Goal: Information Seeking & Learning: Check status

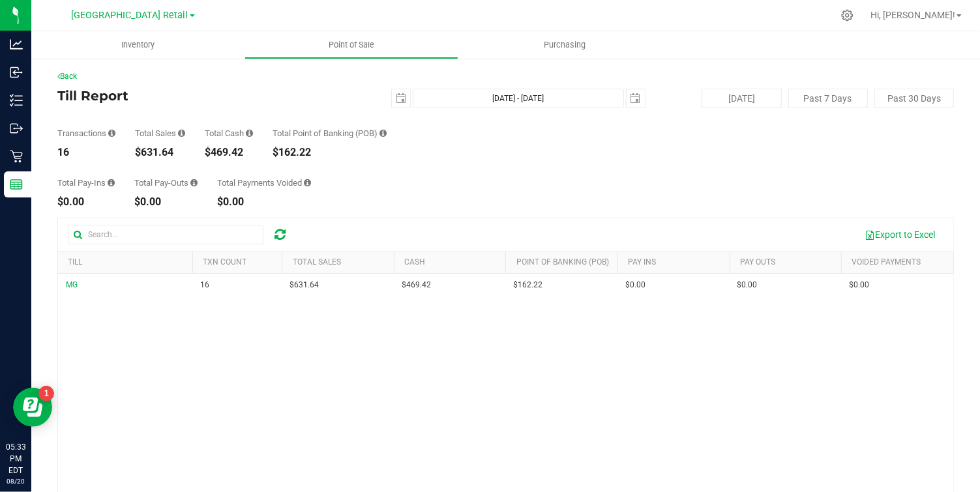
click at [232, 89] on h4 "Till Report" at bounding box center [206, 96] width 299 height 14
click at [406, 100] on span "select" at bounding box center [401, 98] width 10 height 10
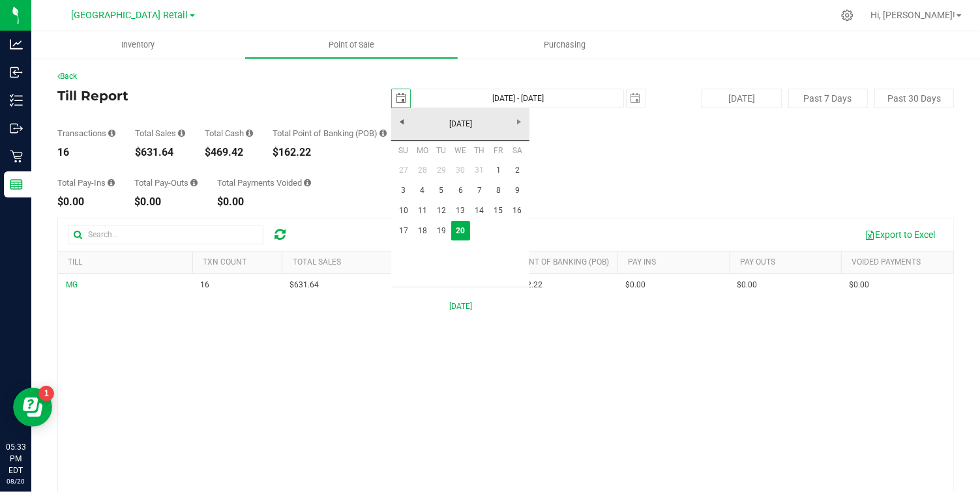
scroll to position [0, 33]
click at [444, 230] on link "19" at bounding box center [441, 231] width 19 height 20
type input "2025-08-19"
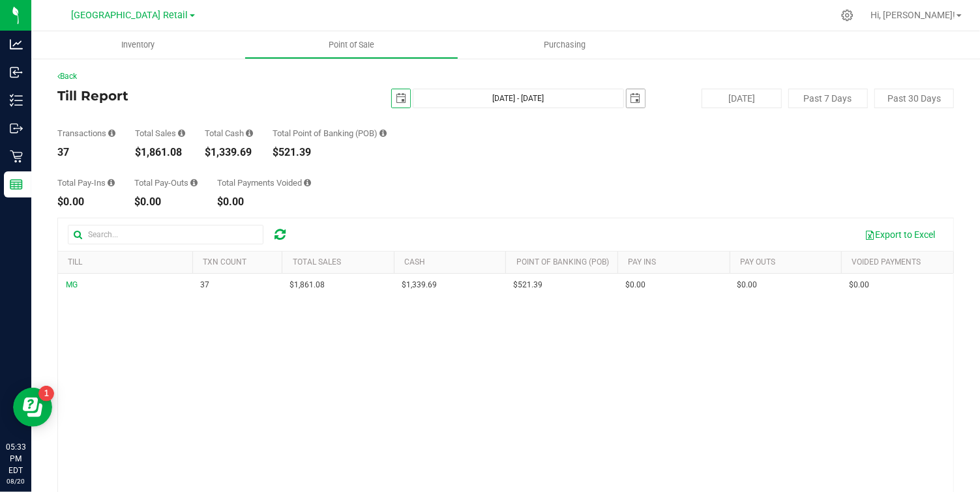
click at [634, 97] on span "select" at bounding box center [636, 98] width 10 height 10
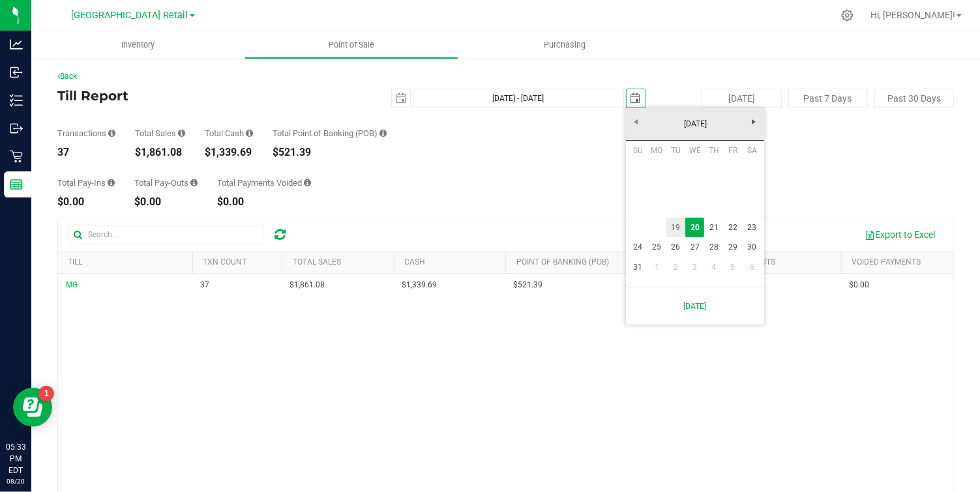
click at [672, 224] on link "19" at bounding box center [676, 228] width 19 height 20
type input "Aug 19, 2025 - Aug 19, 2025"
type input "2025-08-19"
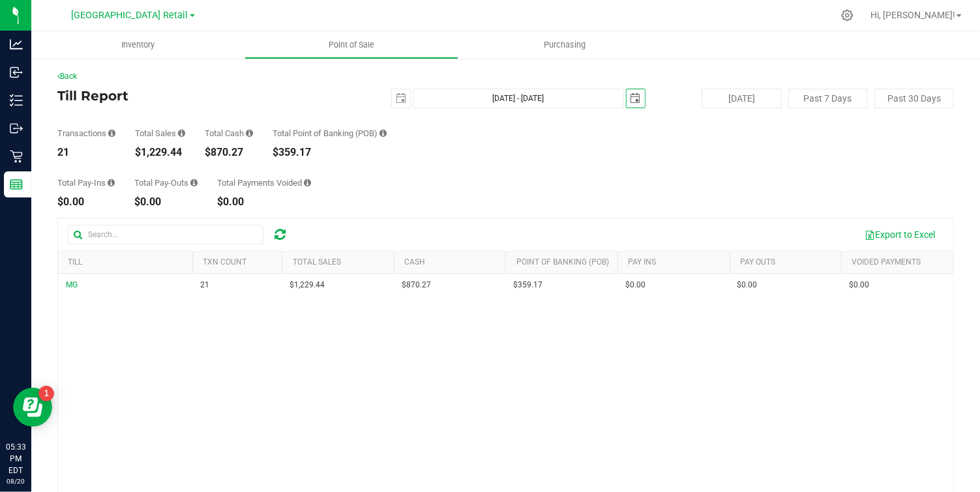
scroll to position [0, 0]
click at [335, 96] on h4 "Till Report" at bounding box center [206, 96] width 299 height 14
click at [401, 95] on span "select" at bounding box center [401, 98] width 10 height 10
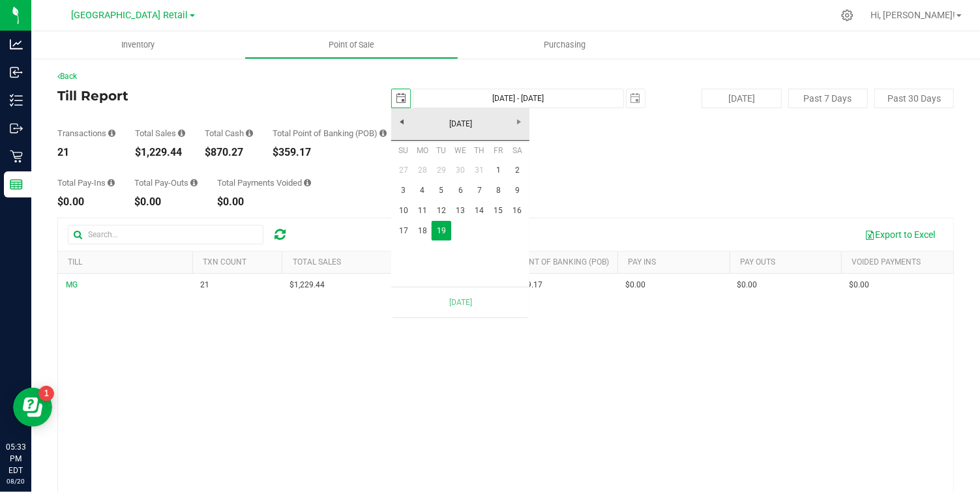
scroll to position [0, 33]
click at [519, 120] on link "August 2025" at bounding box center [461, 124] width 140 height 20
click at [637, 94] on span "select" at bounding box center [636, 98] width 10 height 10
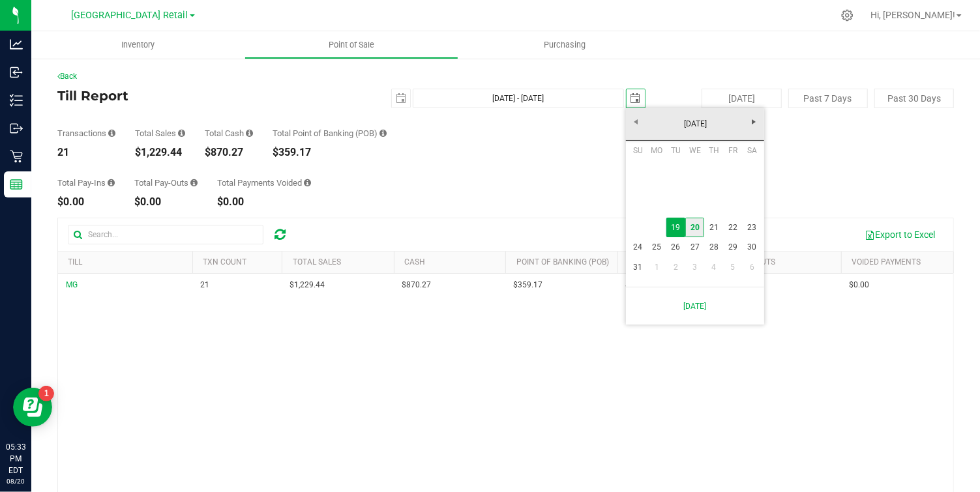
click at [697, 226] on link "20" at bounding box center [694, 228] width 19 height 20
type input "Aug 19, 2025 - Aug 20, 2025"
type input "[DATE]"
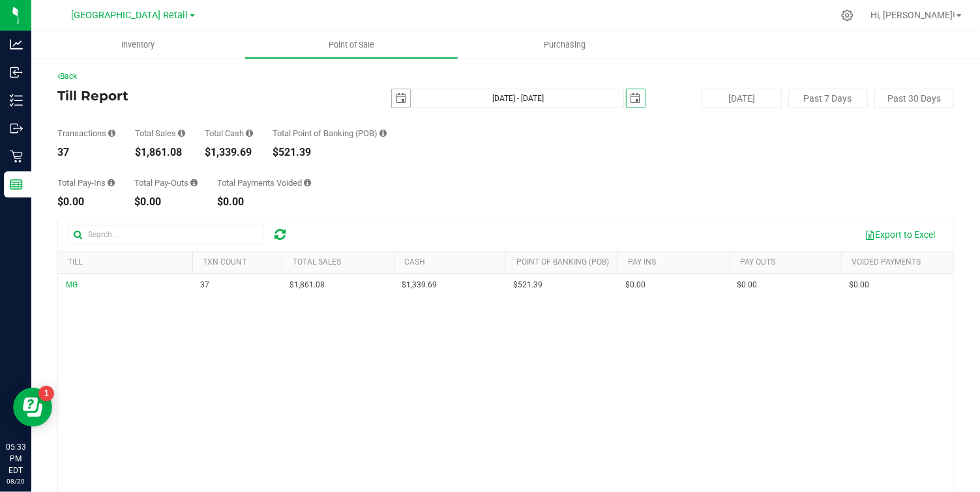
click at [399, 100] on span "select" at bounding box center [401, 98] width 10 height 10
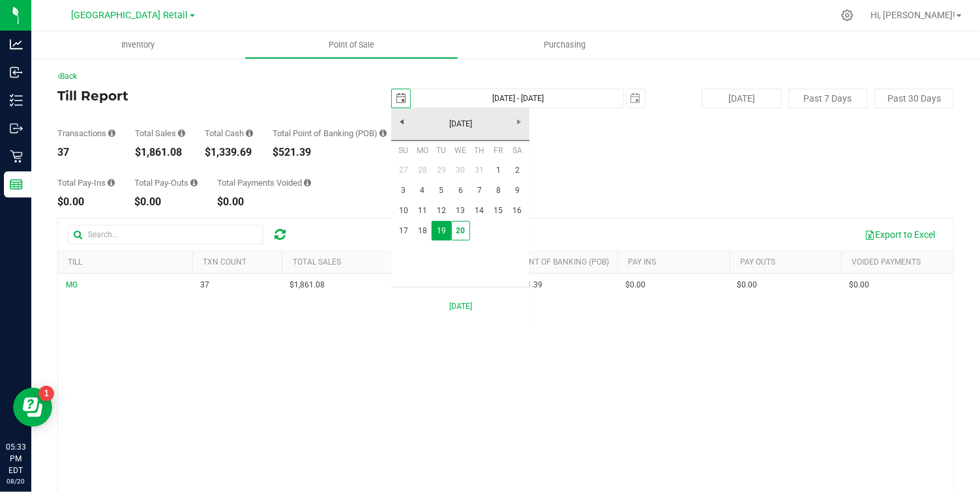
scroll to position [0, 33]
click at [467, 232] on link "20" at bounding box center [460, 231] width 19 height 20
type input "[DATE] - [DATE]"
type input "[DATE]"
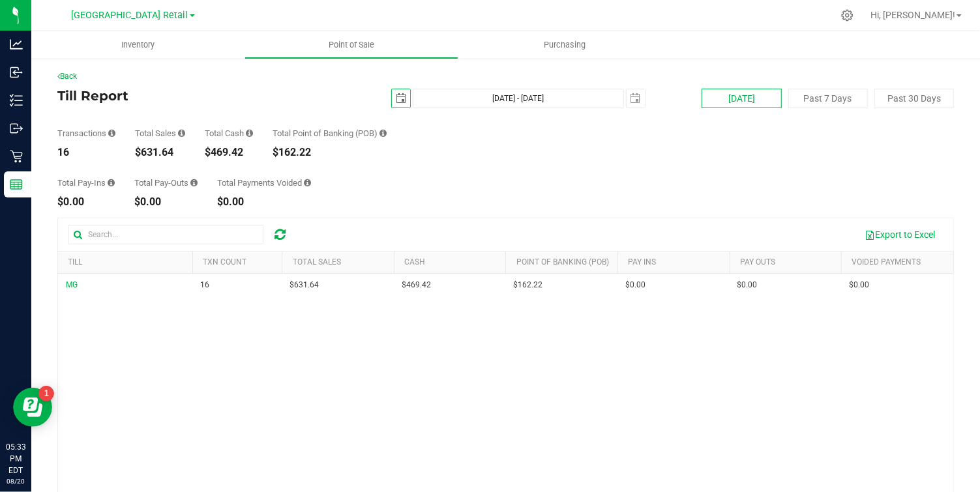
click at [751, 102] on button "[DATE]" at bounding box center [742, 99] width 80 height 20
click at [405, 100] on span "select" at bounding box center [401, 98] width 10 height 10
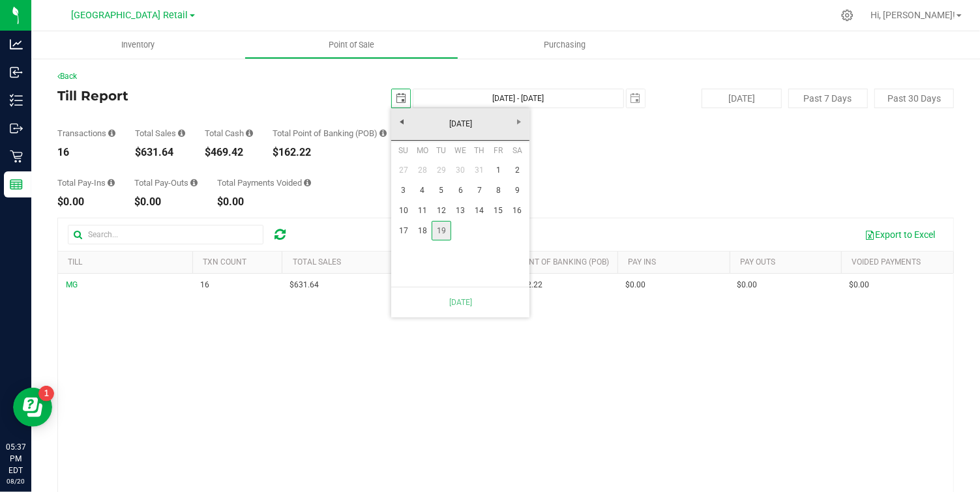
click at [440, 226] on link "19" at bounding box center [441, 231] width 19 height 20
type input "Aug 19, 2025 - Aug 20, 2025"
type input "2025-08-19"
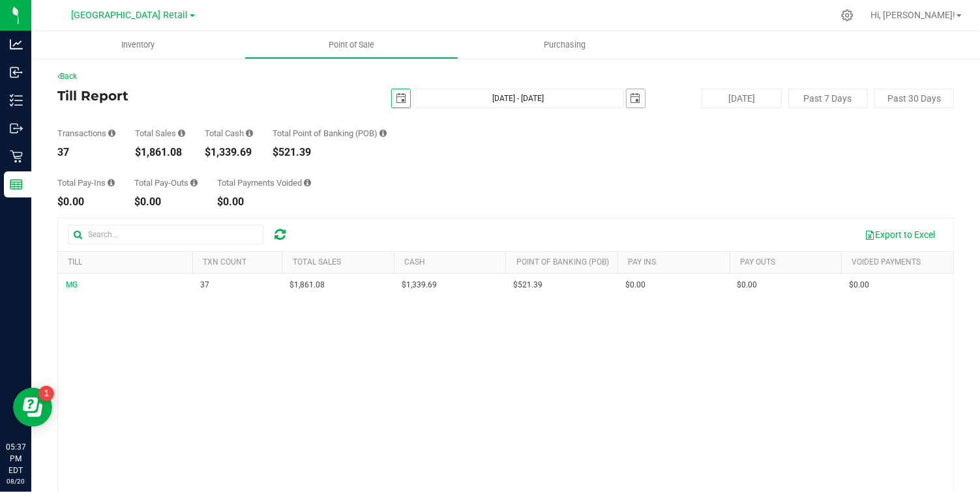
click at [637, 101] on span "select" at bounding box center [636, 98] width 10 height 10
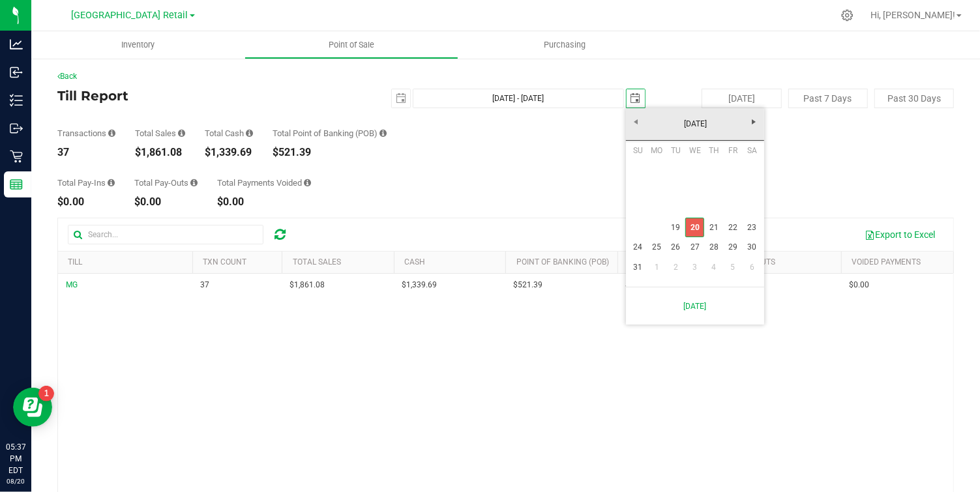
click at [690, 228] on link "20" at bounding box center [694, 228] width 19 height 20
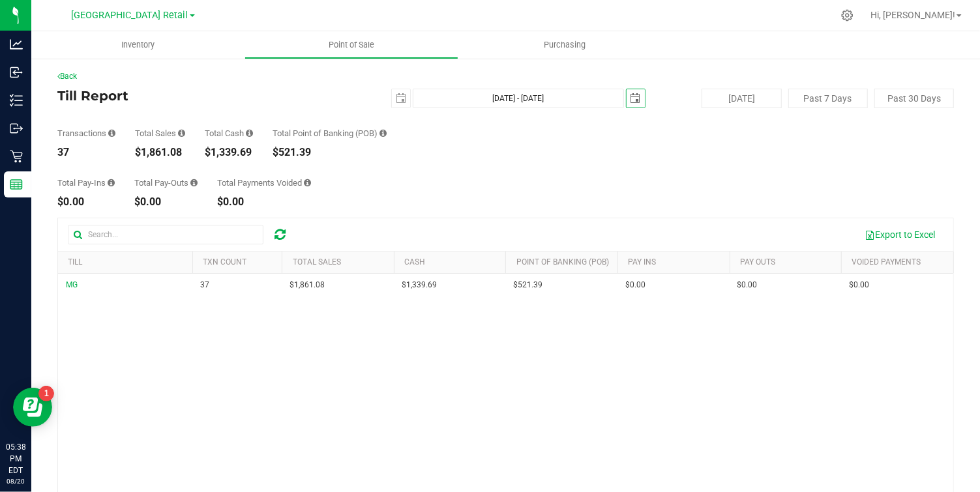
click at [631, 96] on span "select" at bounding box center [636, 98] width 10 height 10
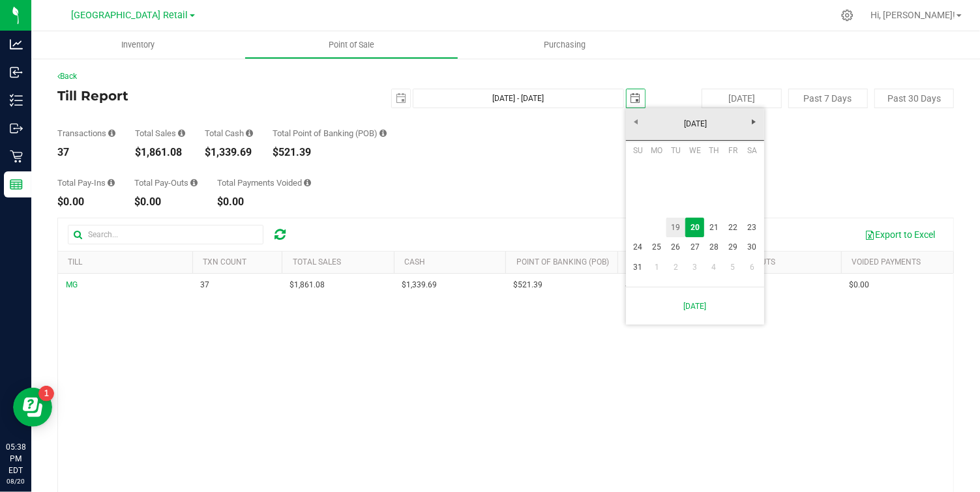
click at [676, 226] on link "19" at bounding box center [676, 228] width 19 height 20
type input "Aug 19, 2025 - Aug 19, 2025"
type input "2025-08-19"
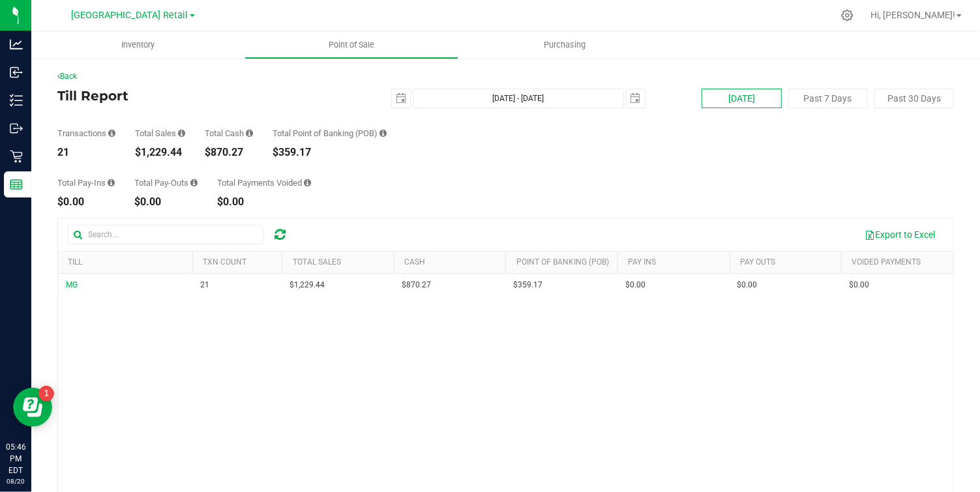
click at [752, 99] on button "[DATE]" at bounding box center [742, 99] width 80 height 20
type input "[DATE] - [DATE]"
click at [404, 100] on span "select" at bounding box center [401, 98] width 10 height 10
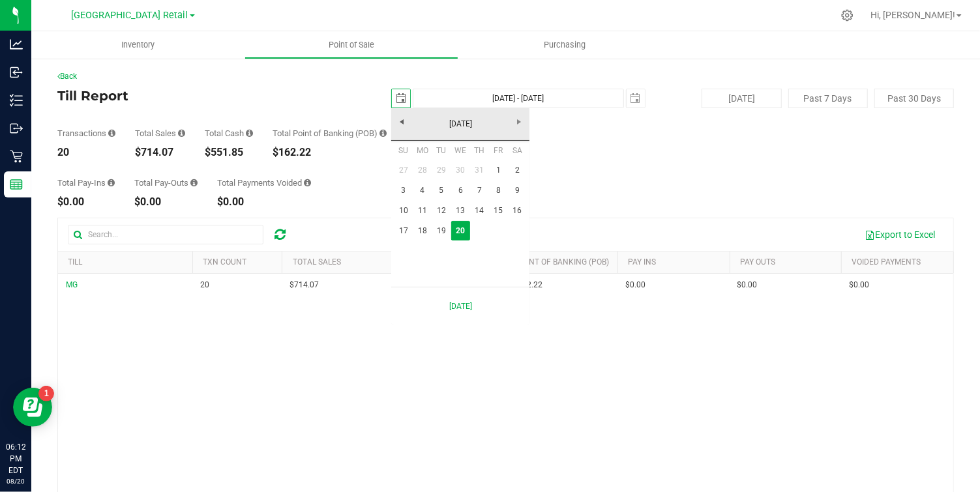
scroll to position [0, 33]
click at [404, 100] on span "select" at bounding box center [401, 98] width 10 height 10
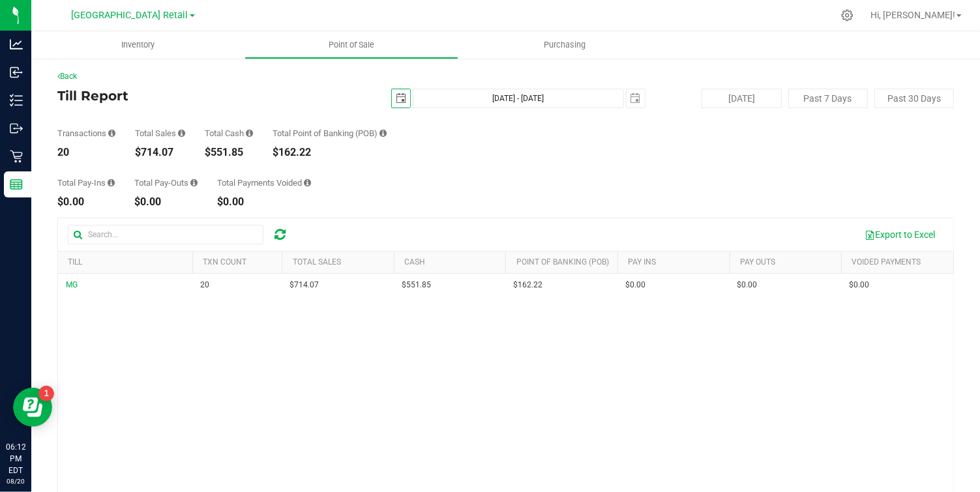
click at [402, 91] on span "select" at bounding box center [401, 98] width 18 height 18
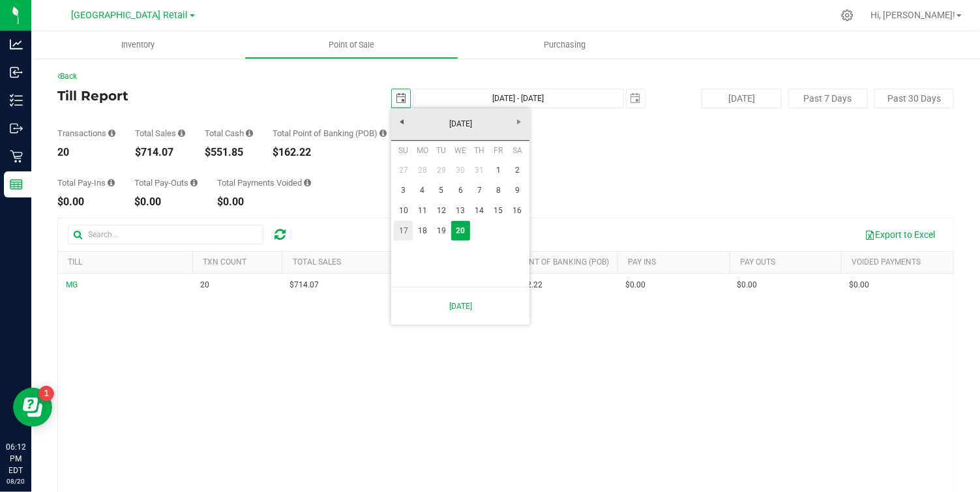
click at [396, 226] on link "17" at bounding box center [403, 231] width 19 height 20
type input "2025-08-17"
type input "Aug 17, 2025 - Aug 20, 2025"
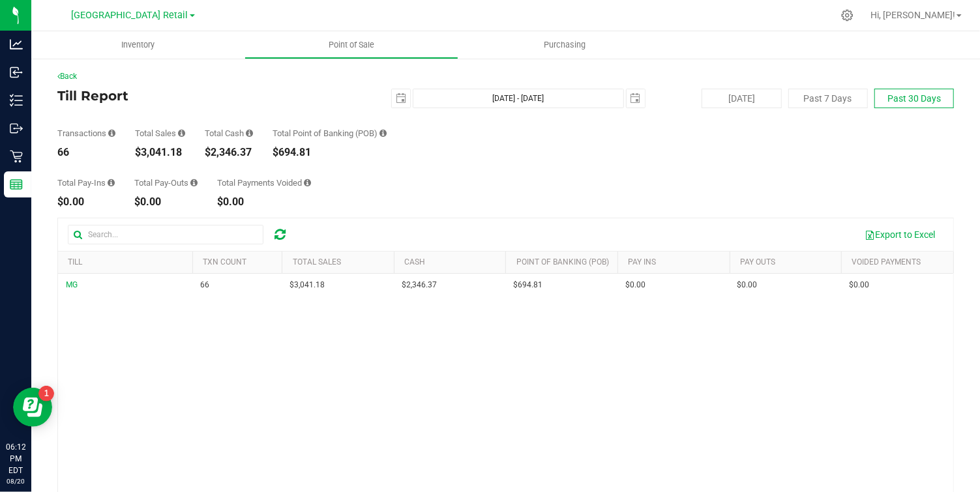
click at [921, 93] on button "Past 30 Days" at bounding box center [915, 99] width 80 height 20
type input "2025-07-21"
type input "Jul 21, 2025 - Aug 20, 2025"
type input "2025-08-19"
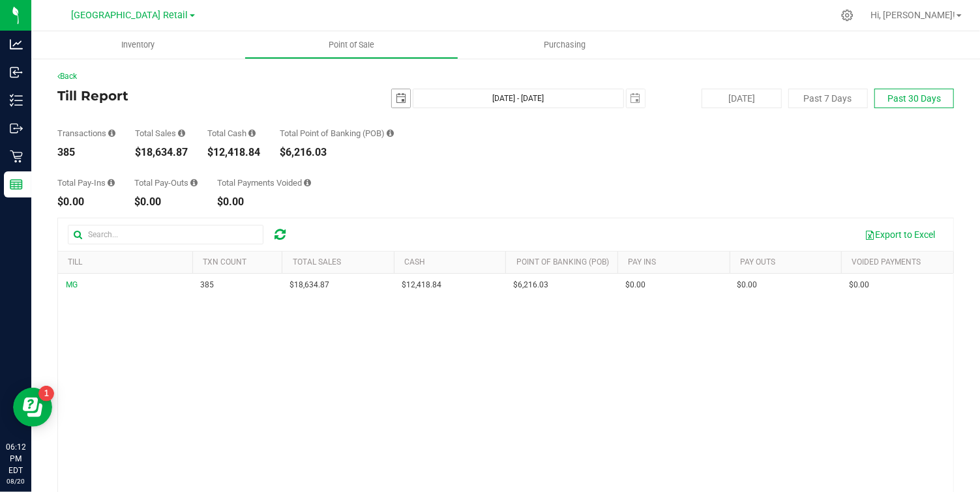
click at [404, 100] on span "select" at bounding box center [401, 98] width 10 height 10
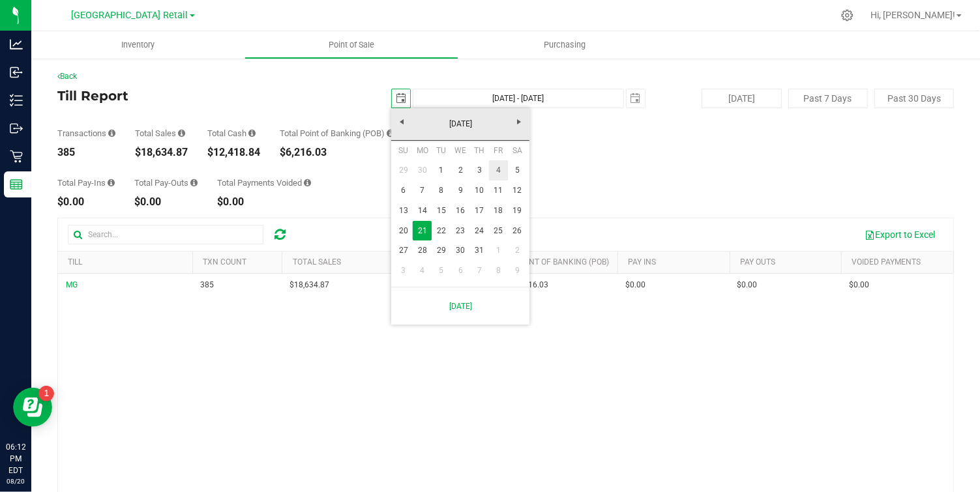
click at [498, 168] on link "4" at bounding box center [498, 170] width 19 height 20
type input "2025-07-04"
type input "Jul 4, 2025 - Aug 20, 2025"
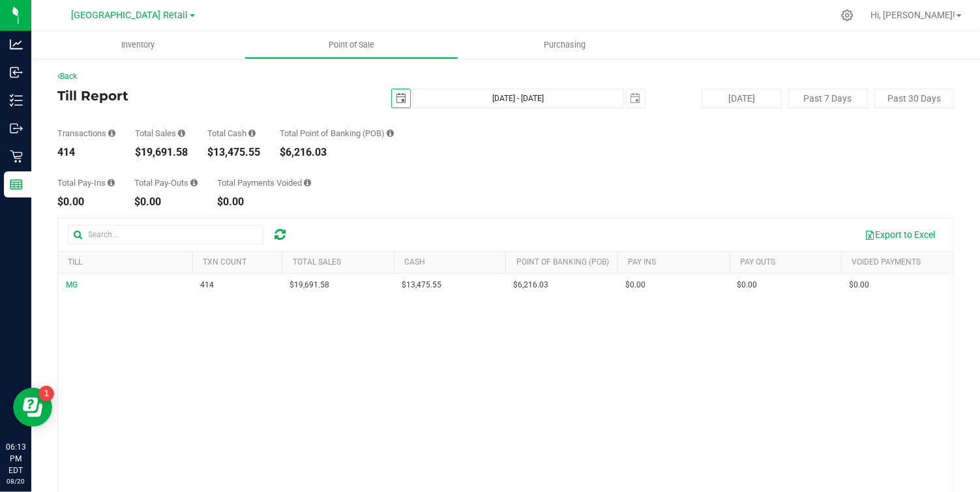
click at [399, 103] on span "select" at bounding box center [401, 98] width 10 height 10
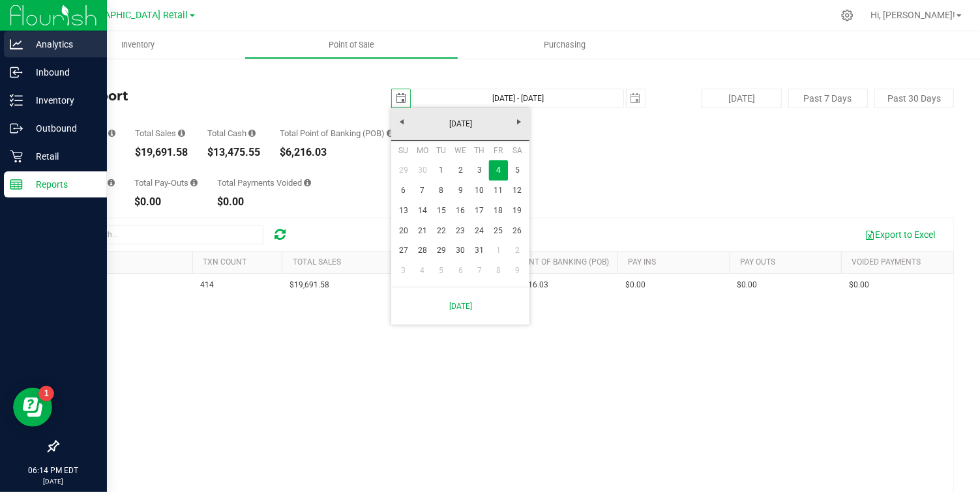
click at [60, 42] on p "Analytics" at bounding box center [62, 45] width 78 height 16
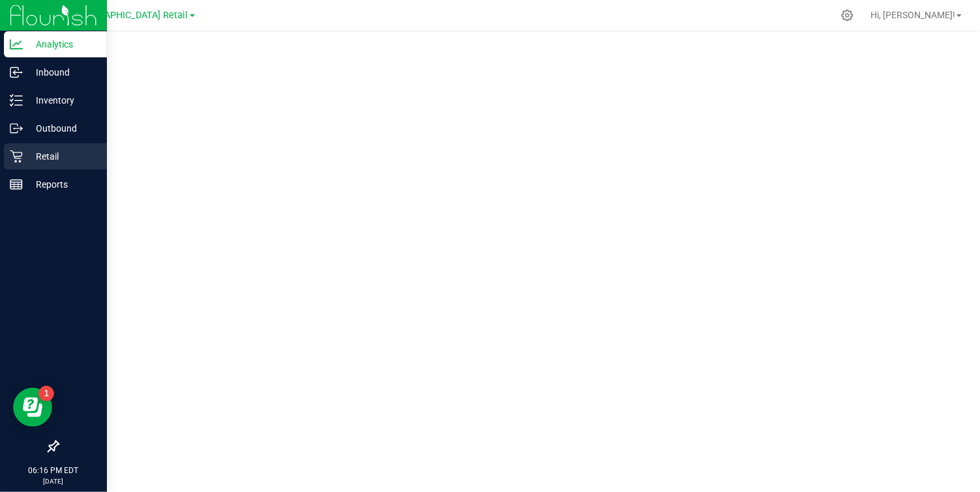
click at [55, 155] on p "Retail" at bounding box center [62, 157] width 78 height 16
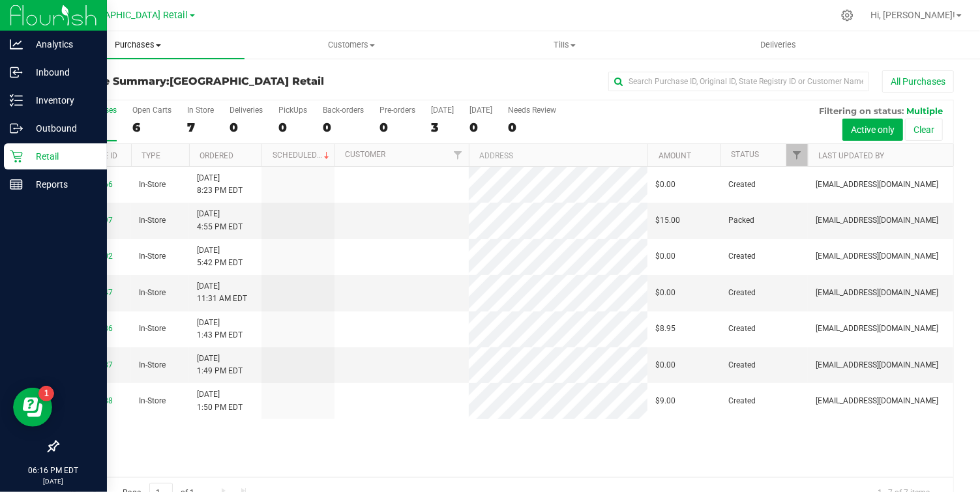
click at [154, 46] on span "Purchases" at bounding box center [137, 45] width 213 height 12
click at [337, 44] on span "Customers" at bounding box center [351, 45] width 212 height 12
click at [570, 43] on span "Tills" at bounding box center [565, 45] width 212 height 12
click at [64, 180] on p "Reports" at bounding box center [62, 185] width 78 height 16
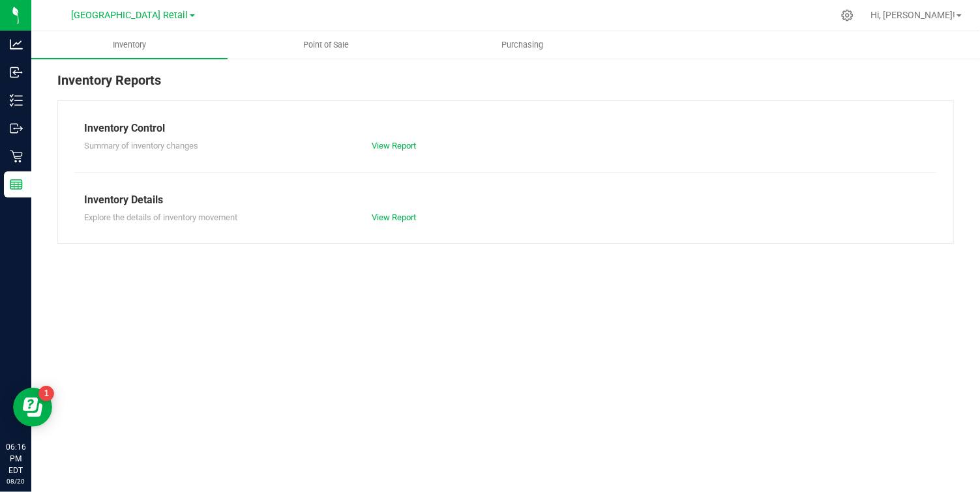
click at [239, 72] on div "Inventory Reports" at bounding box center [505, 85] width 897 height 30
click at [338, 43] on span "Point of Sale" at bounding box center [326, 45] width 81 height 12
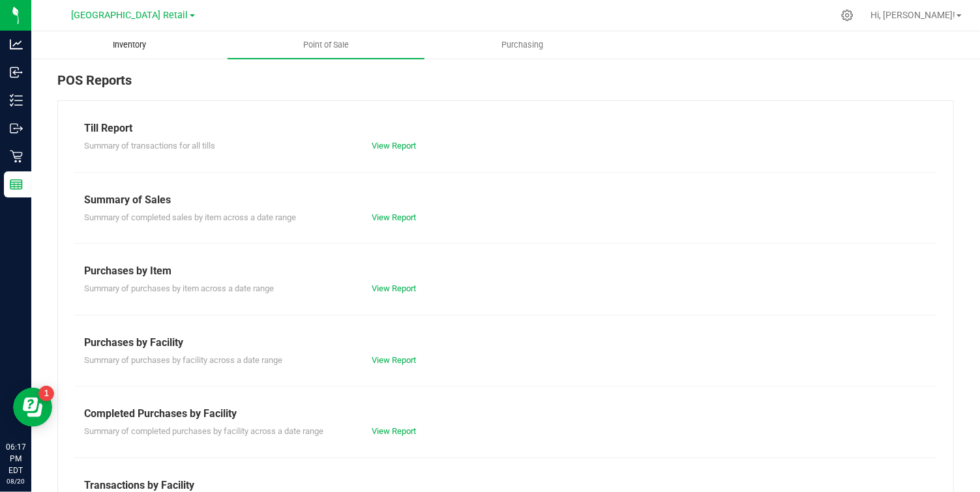
click at [130, 47] on span "Inventory" at bounding box center [129, 45] width 68 height 12
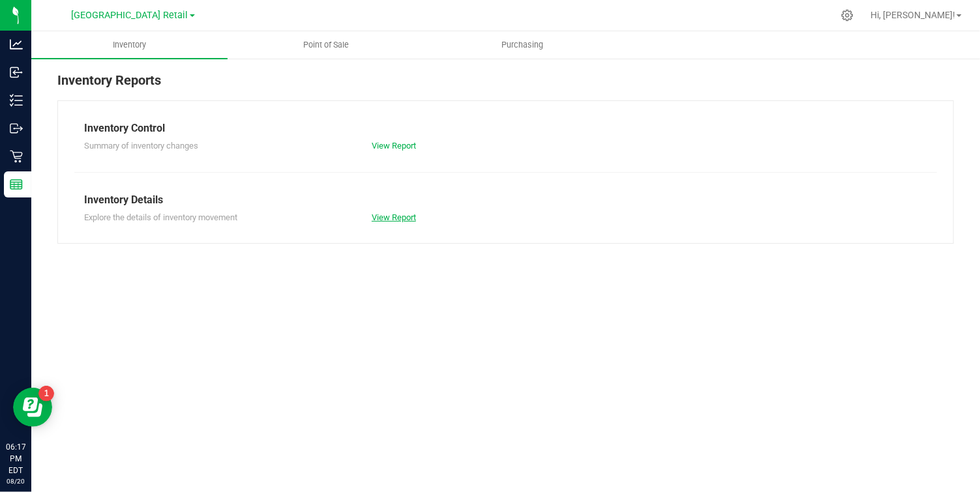
click at [409, 215] on link "View Report" at bounding box center [394, 218] width 44 height 10
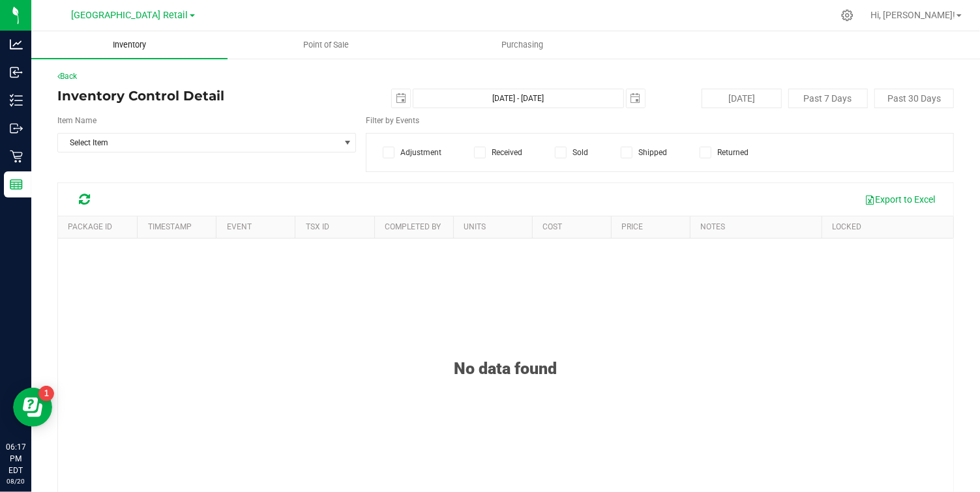
click at [132, 44] on span "Inventory" at bounding box center [129, 45] width 68 height 12
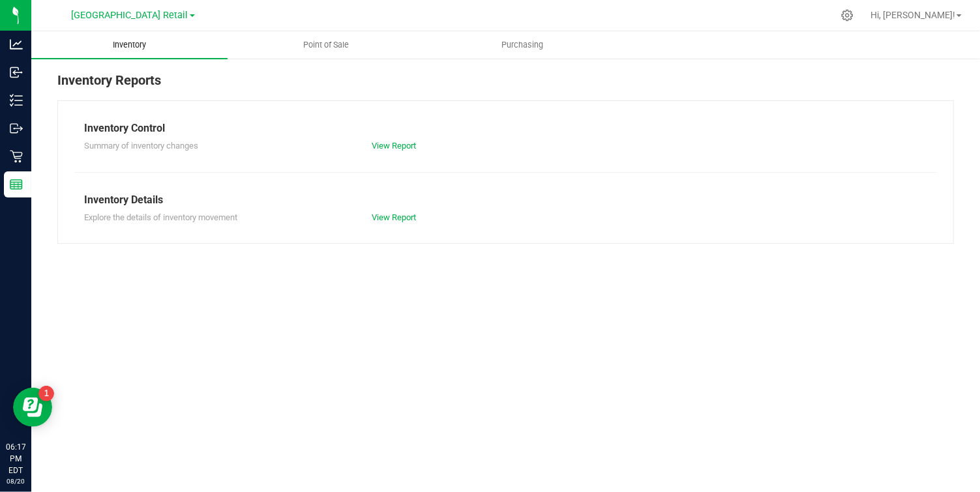
click at [132, 44] on span "Inventory" at bounding box center [129, 45] width 68 height 12
click at [389, 216] on link "View Report" at bounding box center [394, 218] width 44 height 10
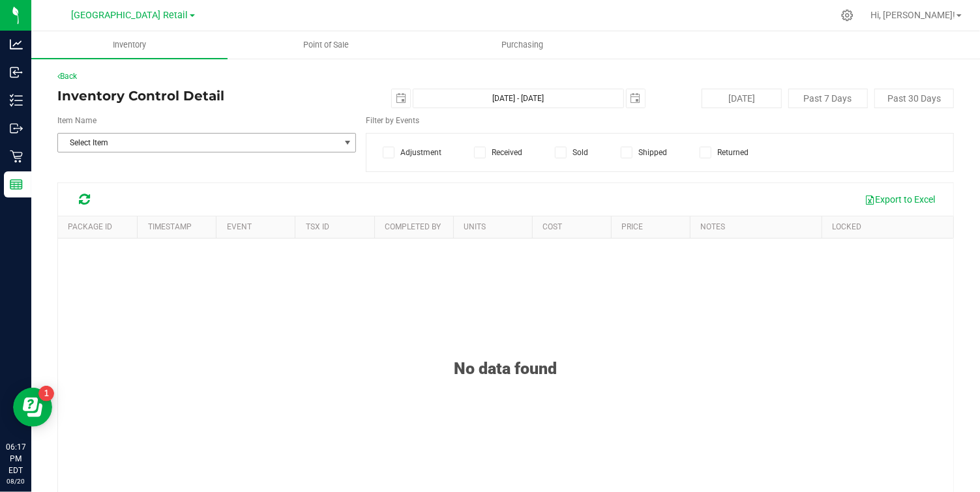
click at [346, 139] on span "select" at bounding box center [347, 143] width 10 height 10
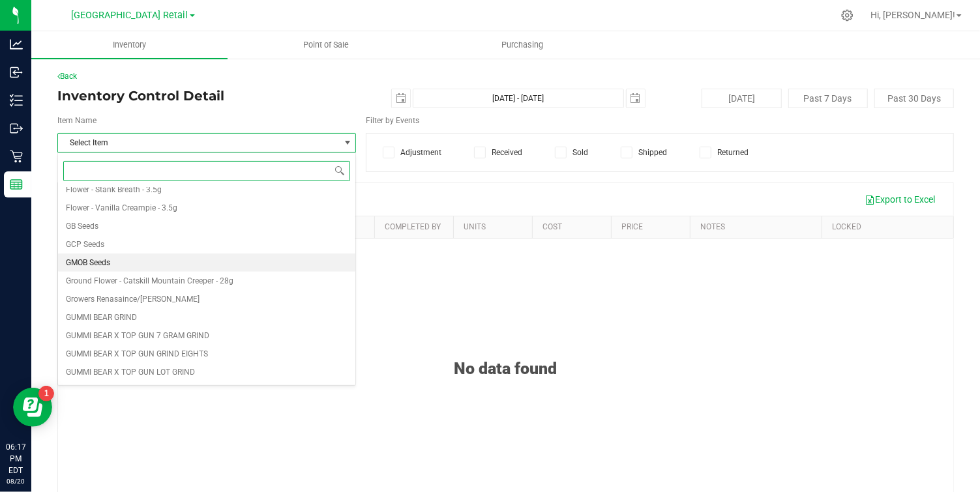
scroll to position [537, 0]
click at [134, 282] on span "Ground Flower - Catskill Mountain Creeper - 28g" at bounding box center [150, 280] width 168 height 9
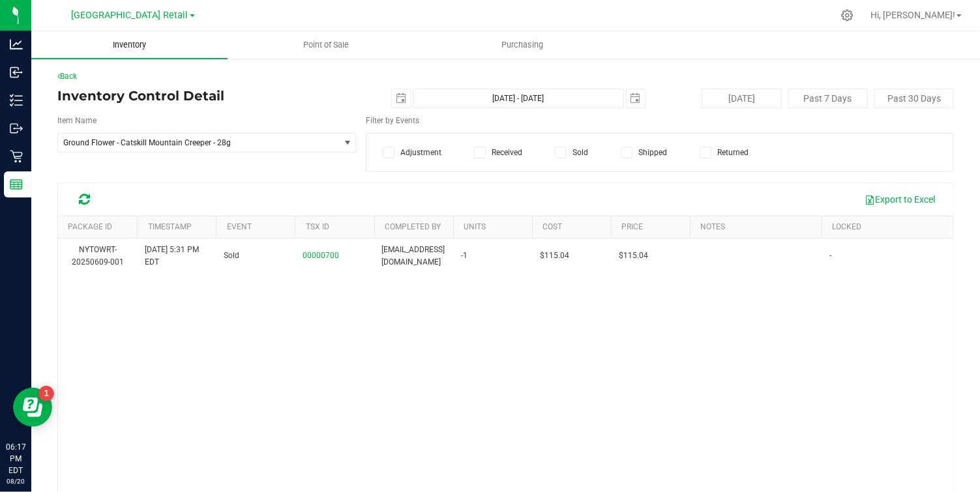
click at [140, 46] on span "Inventory" at bounding box center [129, 45] width 68 height 12
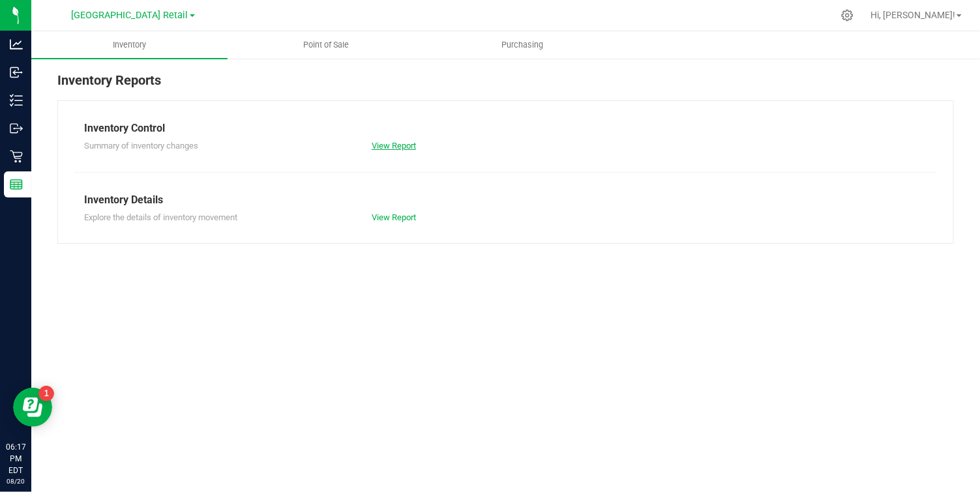
click at [392, 141] on link "View Report" at bounding box center [394, 146] width 44 height 10
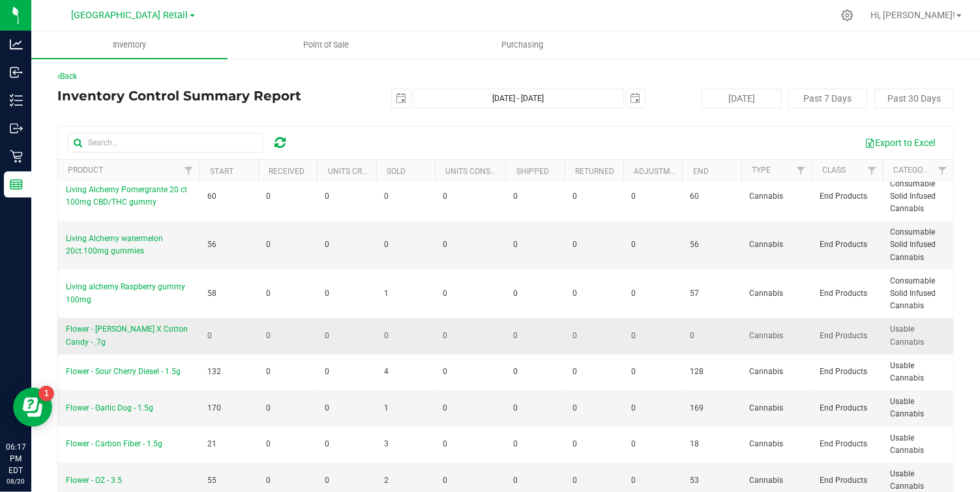
scroll to position [586, 0]
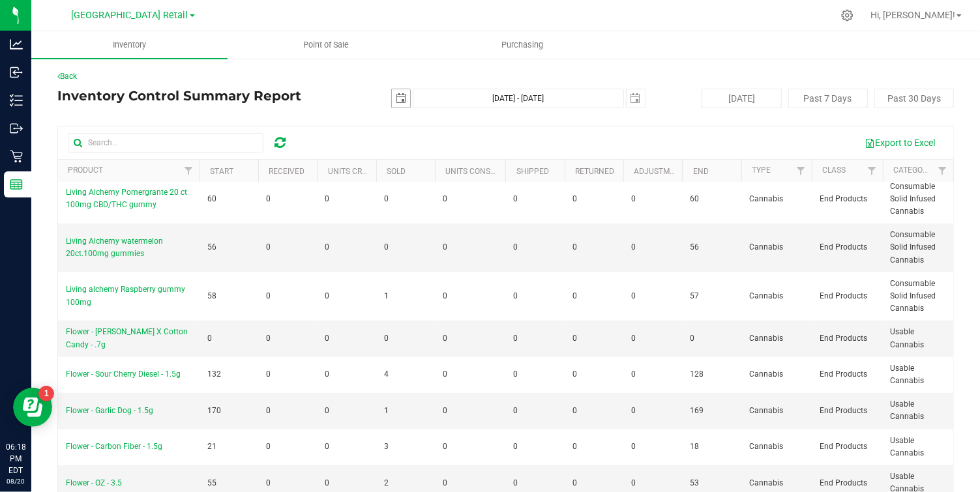
click at [399, 93] on span "select" at bounding box center [401, 98] width 10 height 10
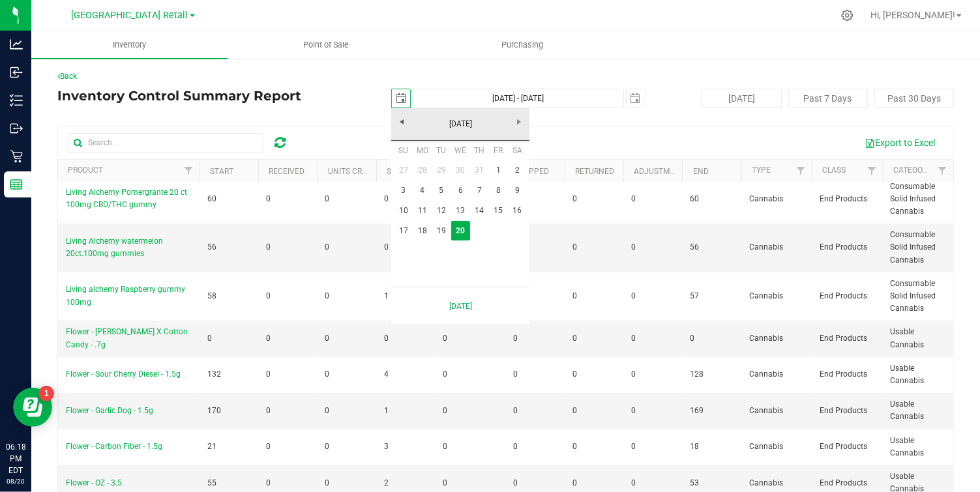
scroll to position [0, 33]
click at [402, 122] on link "August 2025" at bounding box center [461, 124] width 140 height 20
click at [473, 190] on link "Jul" at bounding box center [476, 196] width 33 height 33
click at [499, 170] on link "4" at bounding box center [498, 170] width 19 height 20
type input "2025-07-04"
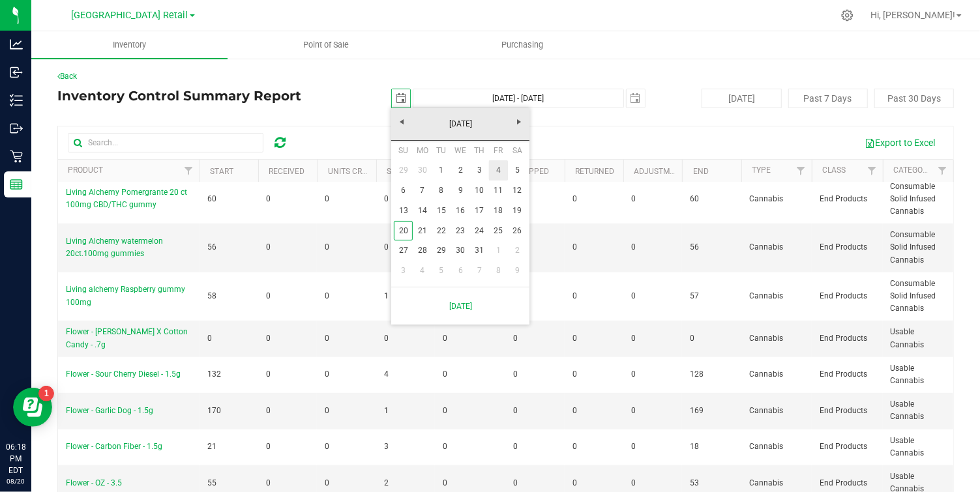
type input "Jul 4, 2025 - Aug 20, 2025"
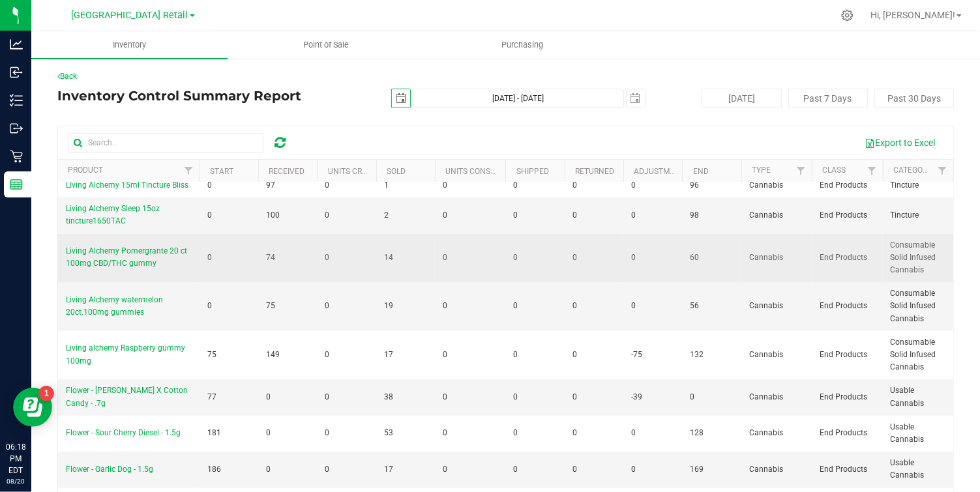
scroll to position [574, 0]
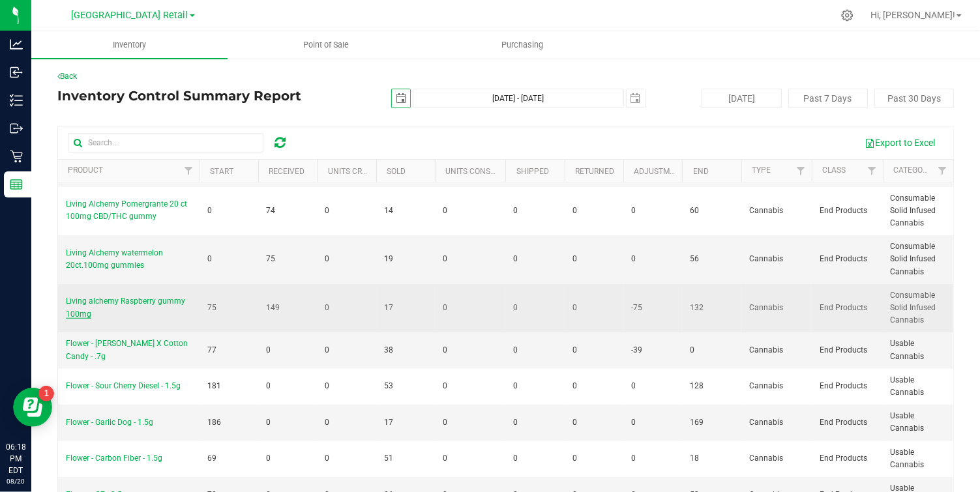
click at [149, 304] on span "Living alchemy Raspberry gummy 100mg" at bounding box center [125, 308] width 119 height 22
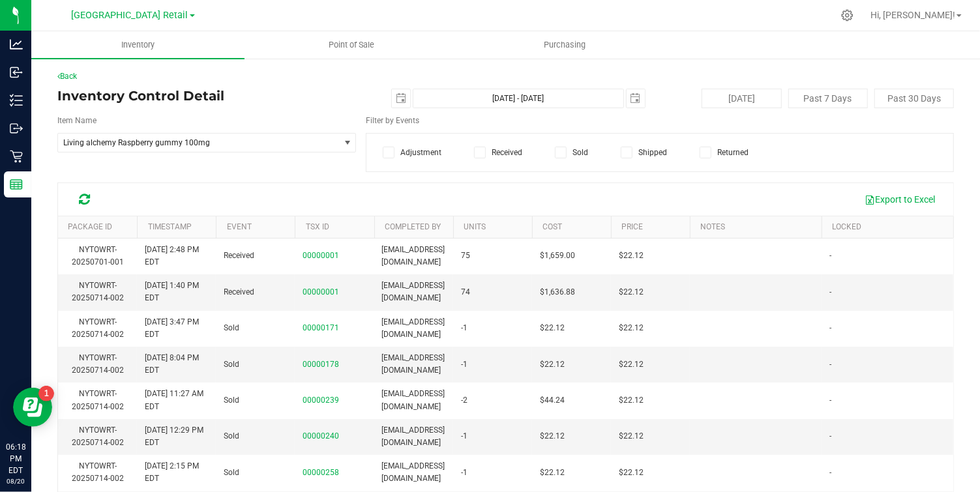
click at [389, 153] on icon at bounding box center [389, 153] width 8 height 0
click at [0, 0] on input "Adjustment" at bounding box center [0, 0] width 0 height 0
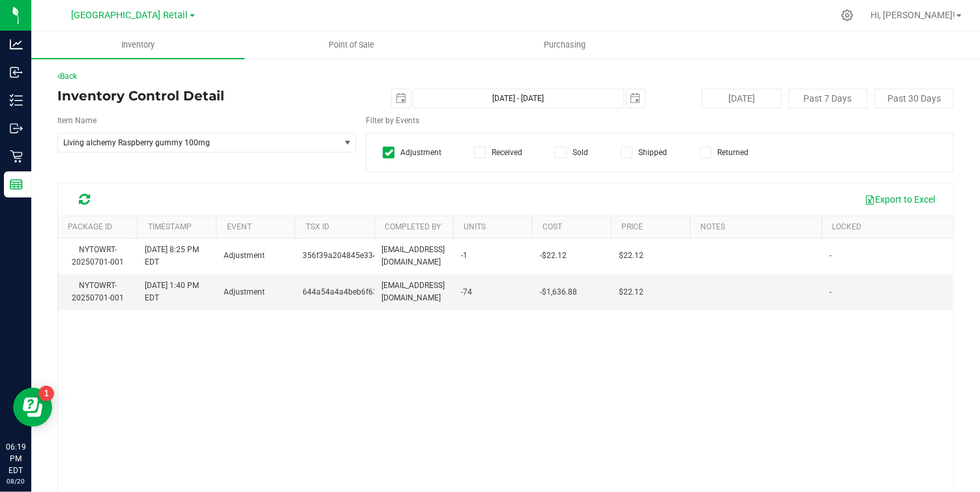
click at [387, 153] on icon at bounding box center [389, 153] width 8 height 0
click at [0, 0] on input "Adjustment" at bounding box center [0, 0] width 0 height 0
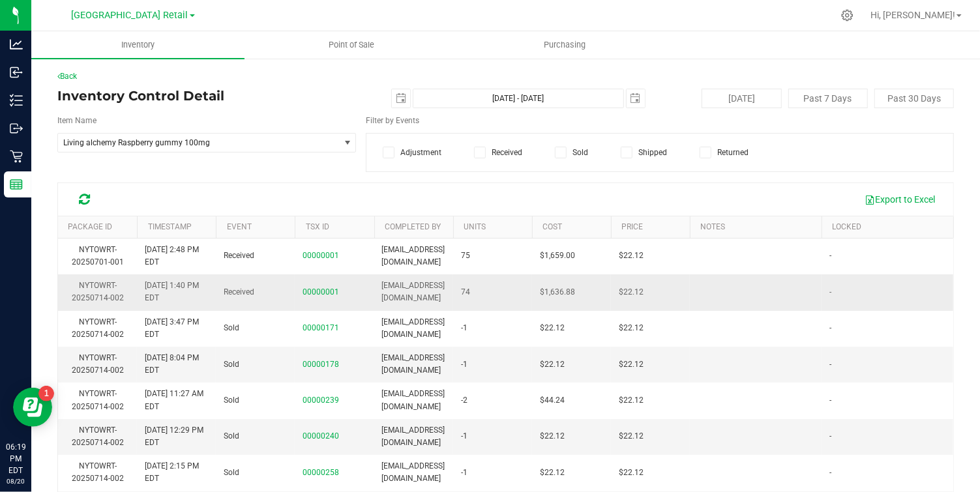
click at [85, 291] on link "NYTOWRT-20250714-002" at bounding box center [98, 292] width 52 height 22
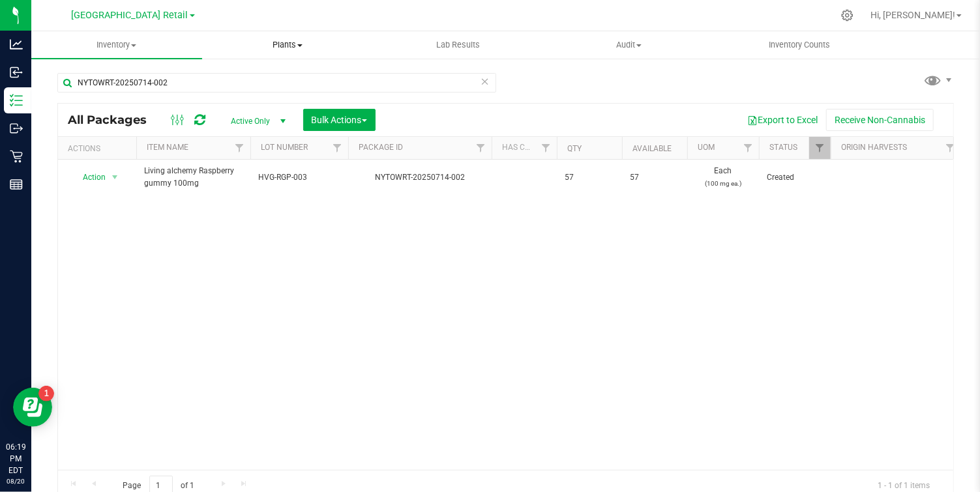
click at [301, 43] on span "Plants" at bounding box center [288, 45] width 170 height 12
click at [450, 41] on span "Lab Results" at bounding box center [458, 45] width 79 height 12
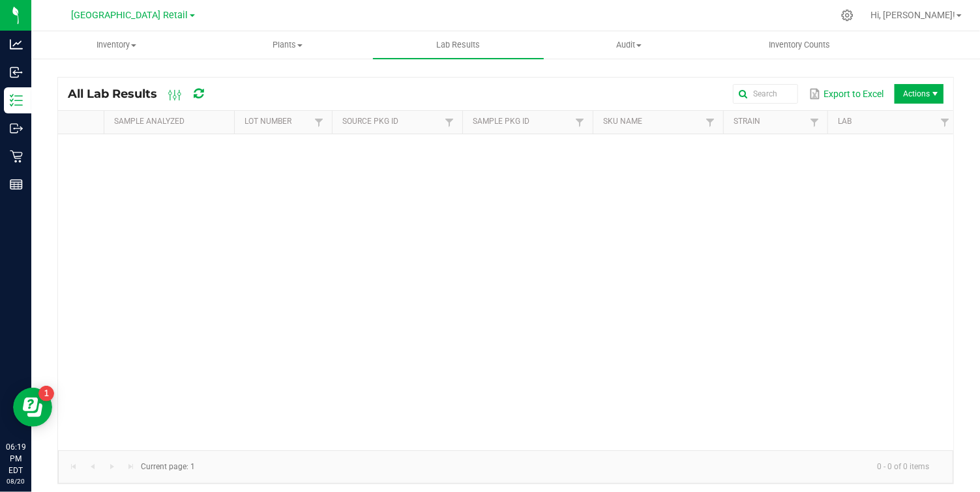
click at [176, 7] on div "[GEOGRAPHIC_DATA] Retail" at bounding box center [133, 15] width 123 height 16
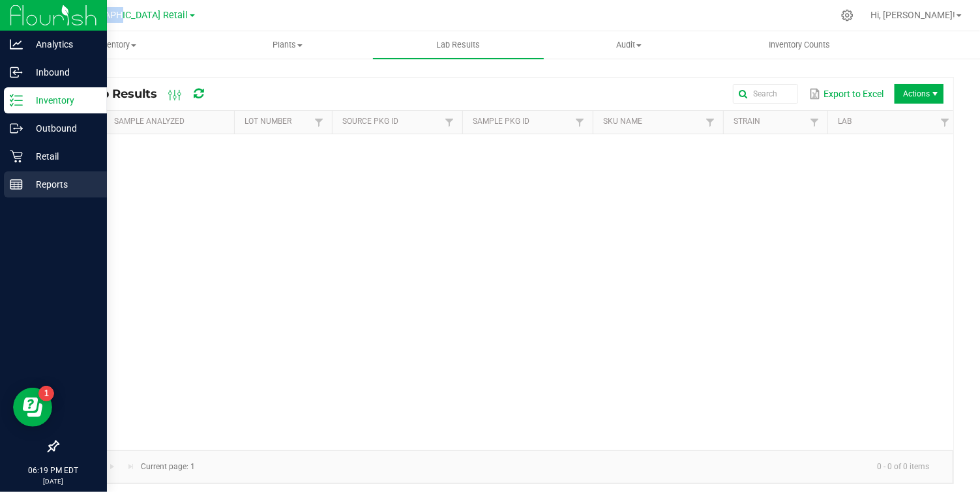
click at [17, 188] on icon at bounding box center [16, 184] width 13 height 13
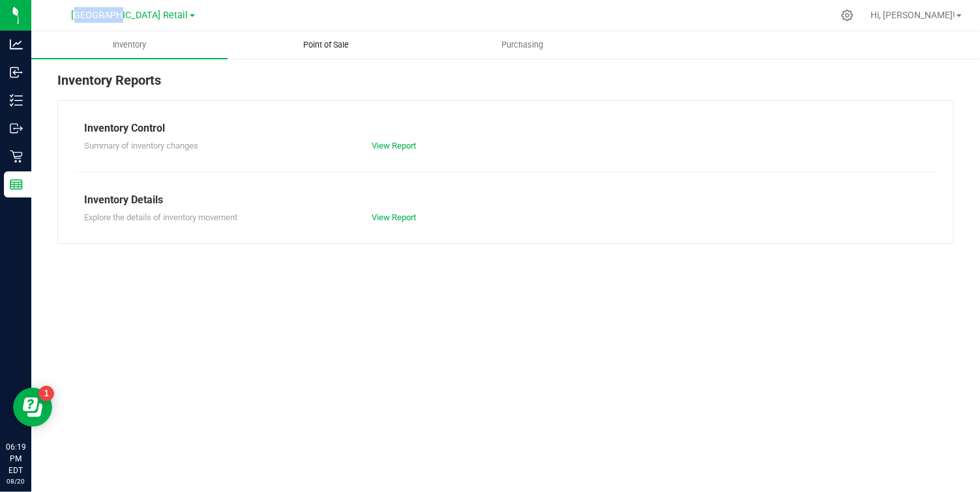
click at [341, 42] on span "Point of Sale" at bounding box center [326, 45] width 81 height 12
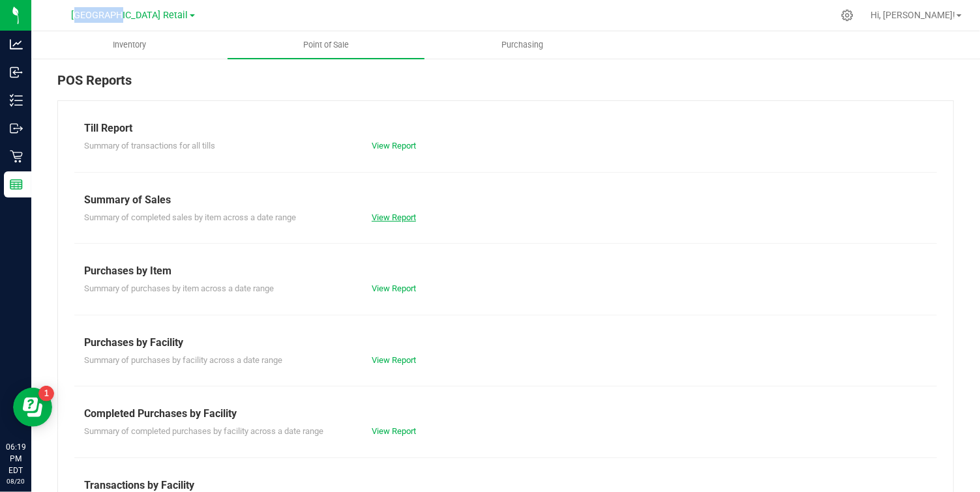
click at [385, 218] on link "View Report" at bounding box center [394, 218] width 44 height 10
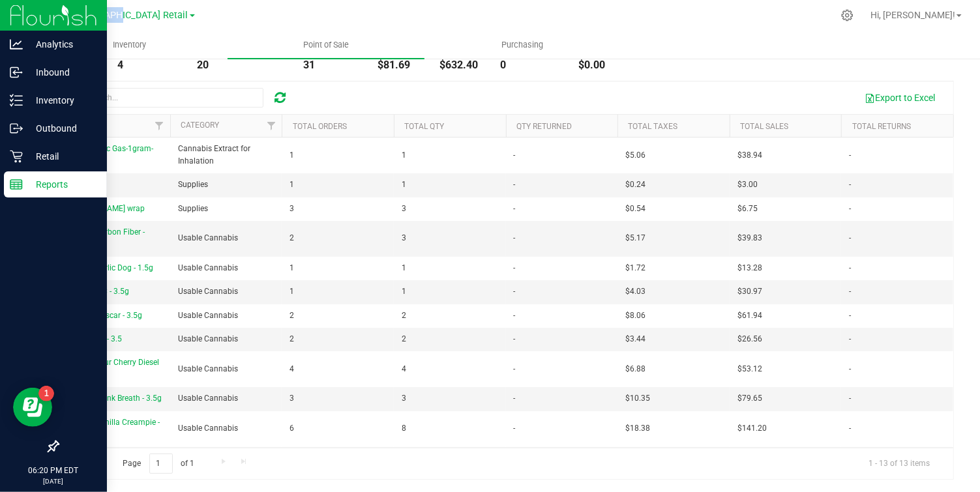
click at [45, 188] on p "Reports" at bounding box center [62, 185] width 78 height 16
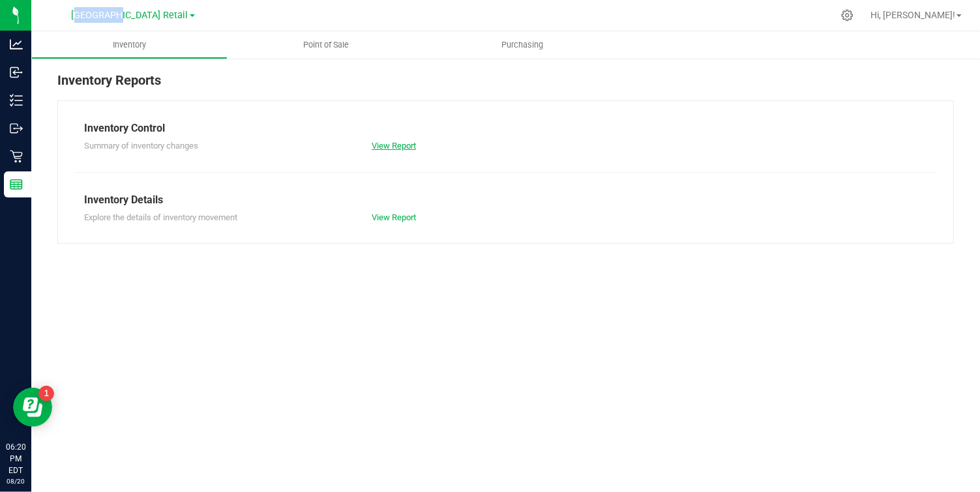
click at [387, 146] on link "View Report" at bounding box center [394, 146] width 44 height 10
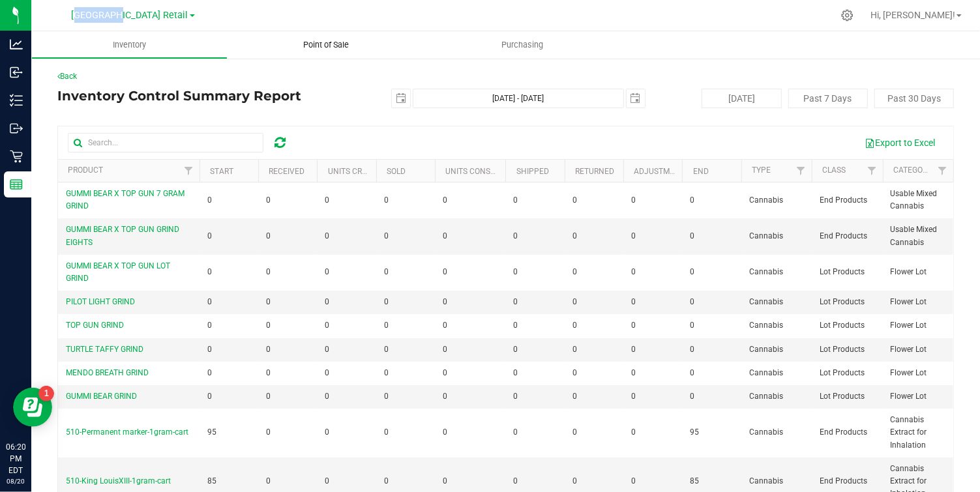
click at [333, 48] on span "Point of Sale" at bounding box center [326, 45] width 81 height 12
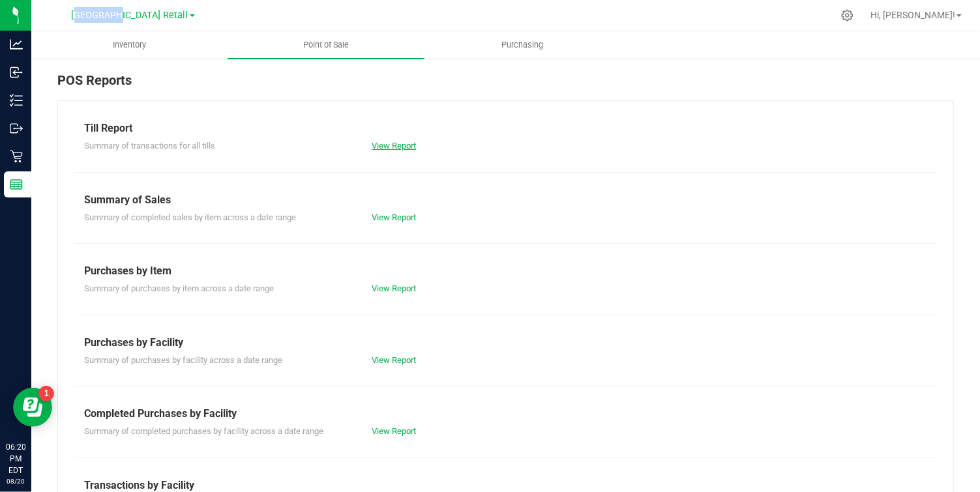
click at [389, 142] on link "View Report" at bounding box center [394, 146] width 44 height 10
